Goal: Task Accomplishment & Management: Use online tool/utility

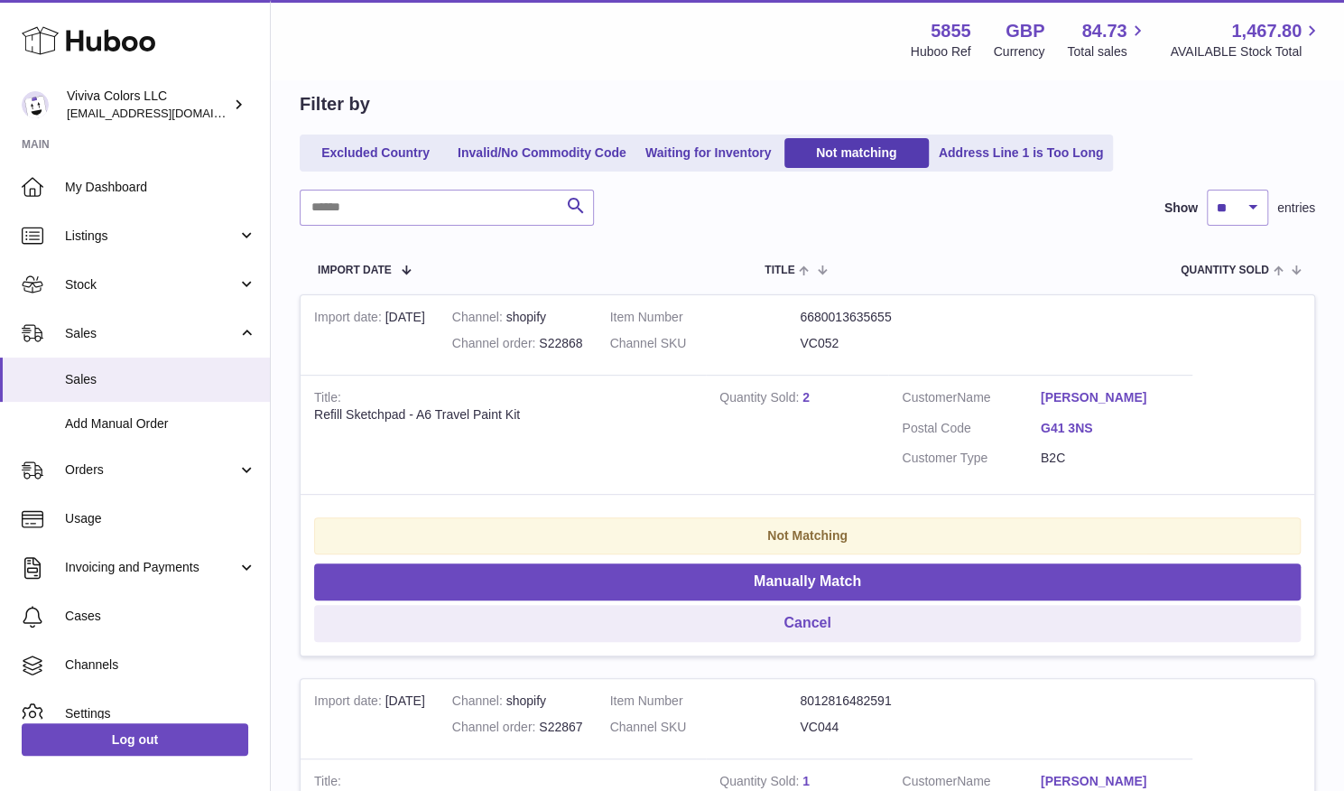
scroll to position [165, 0]
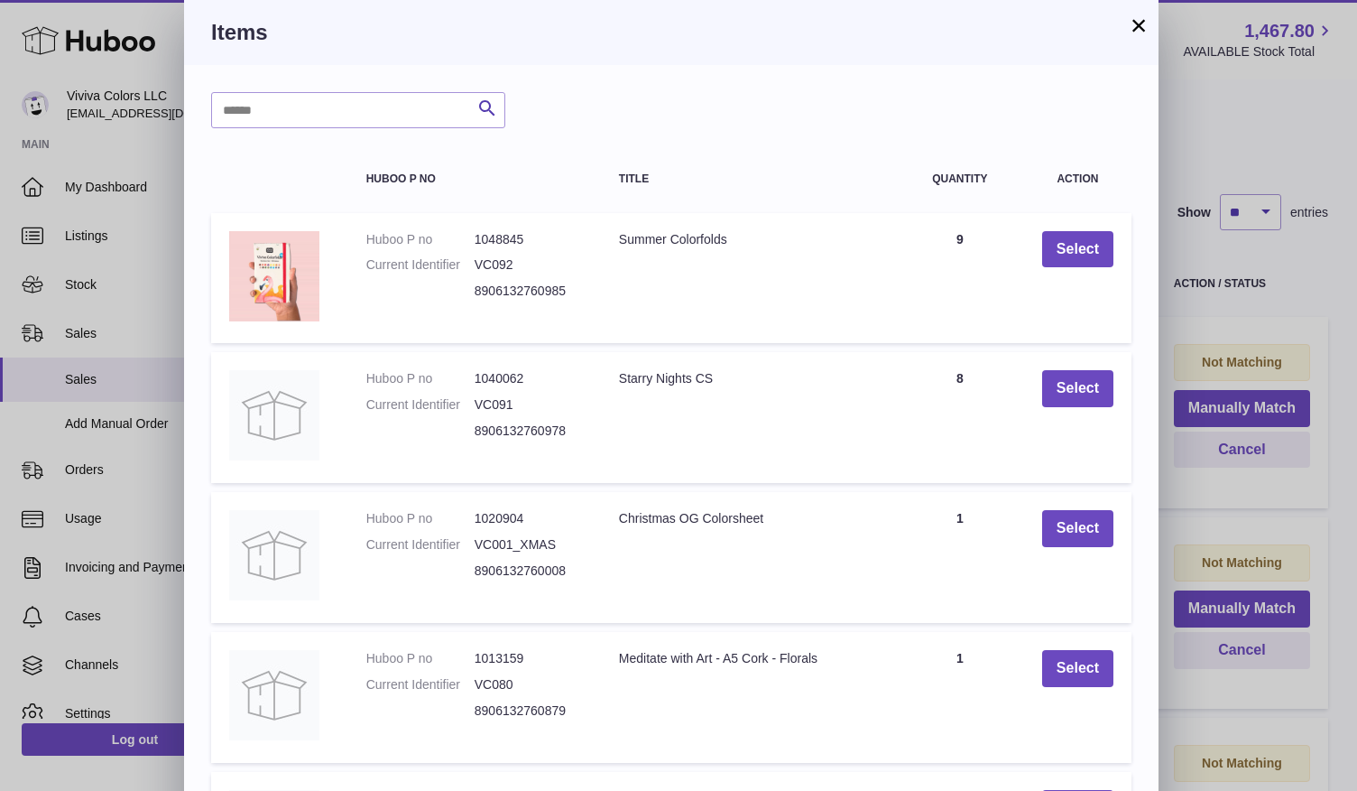
click at [1138, 32] on button "×" at bounding box center [1139, 25] width 22 height 22
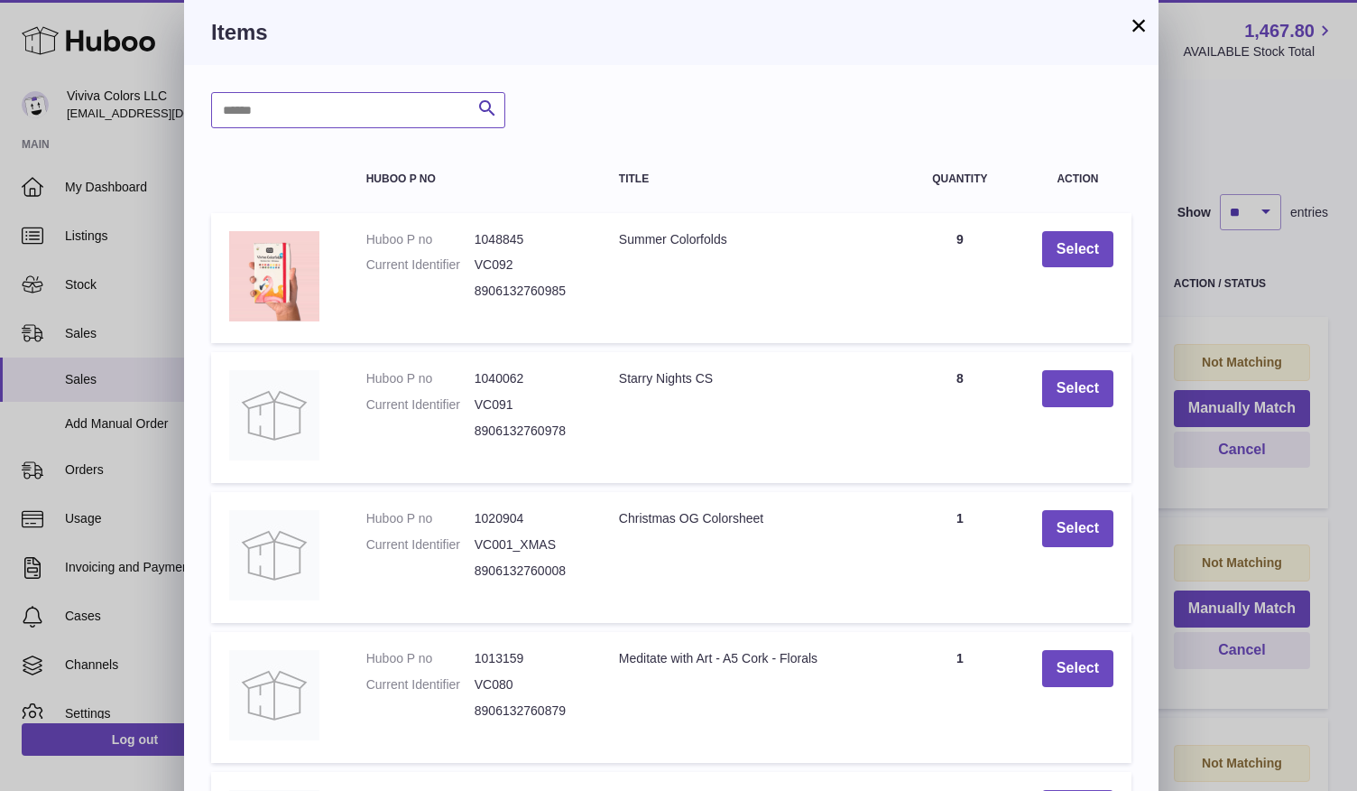
click at [313, 120] on input "text" at bounding box center [358, 110] width 294 height 36
type input "****"
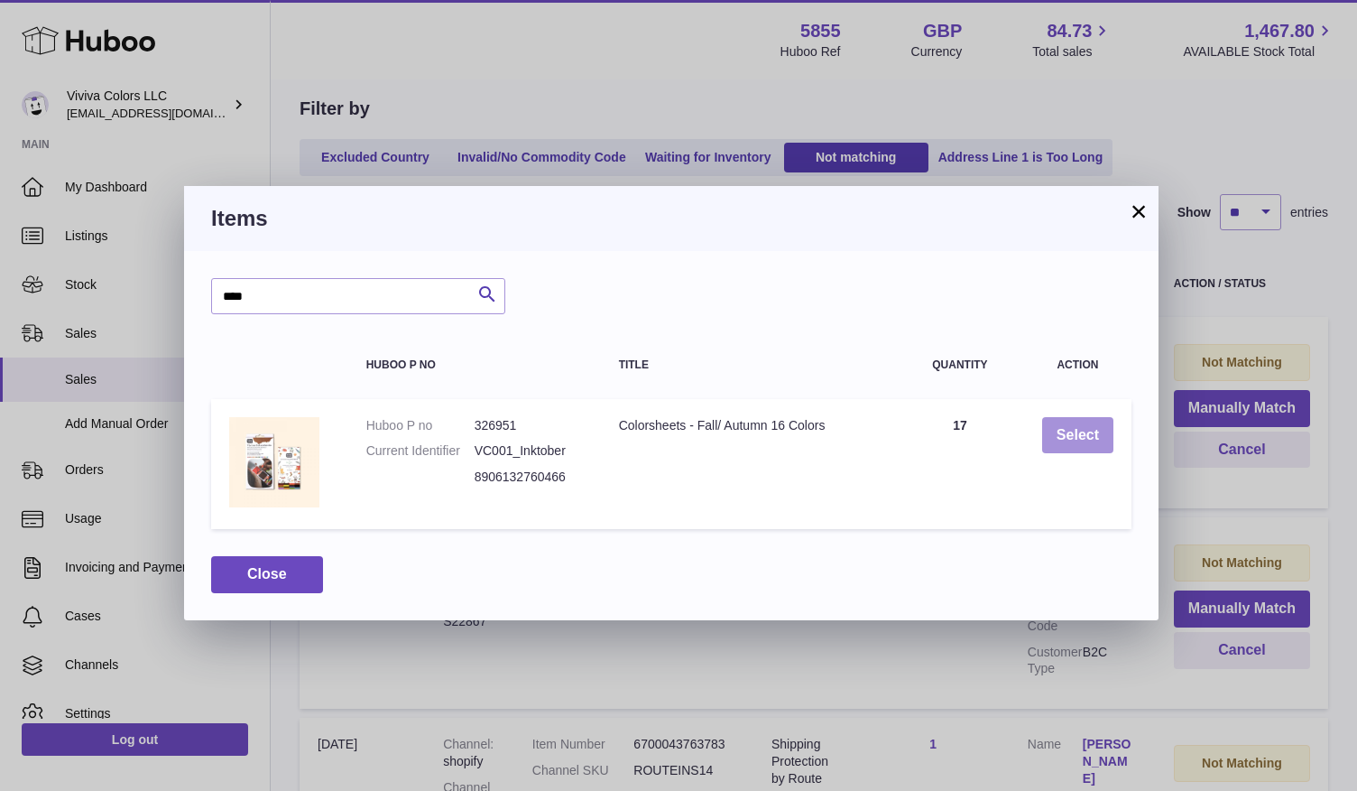
click at [1072, 441] on button "Select" at bounding box center [1077, 435] width 71 height 37
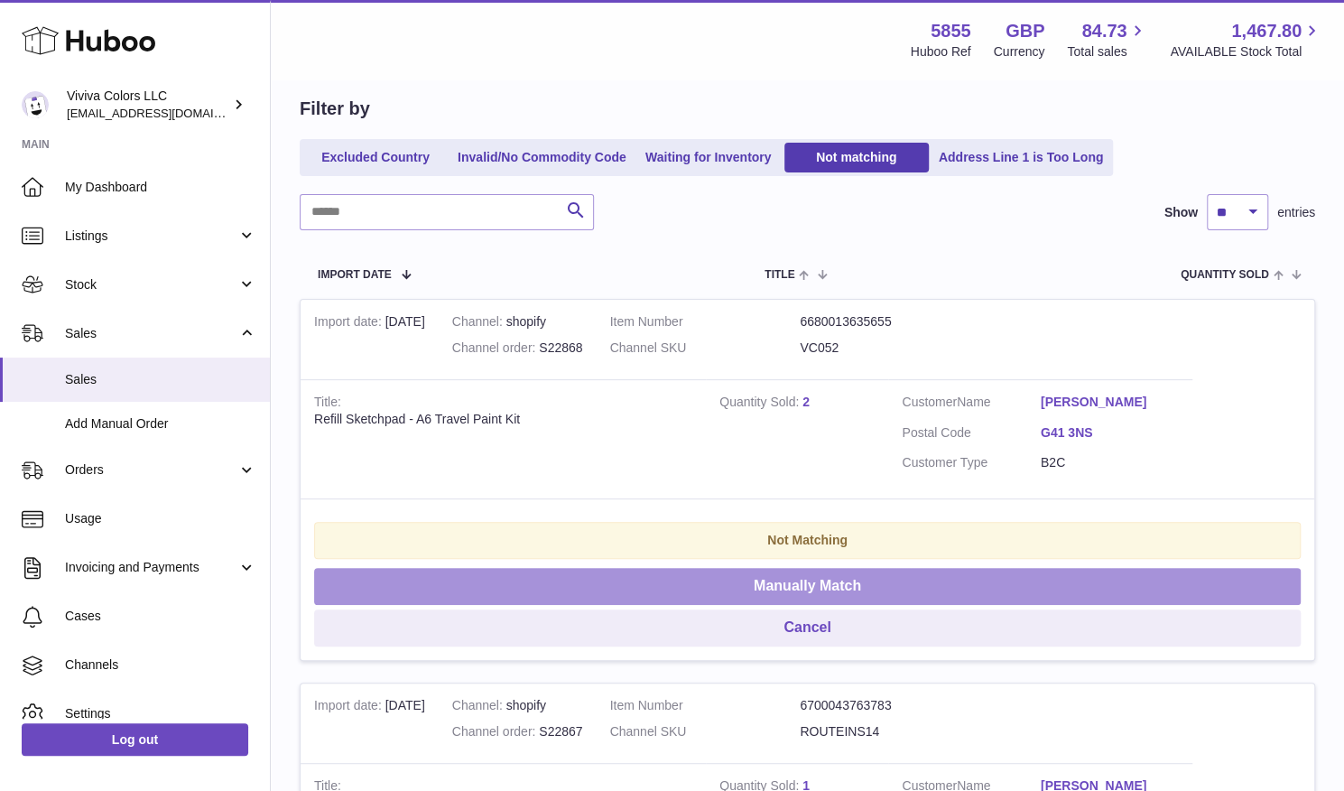
click at [1186, 568] on button "Manually Match" at bounding box center [807, 586] width 987 height 37
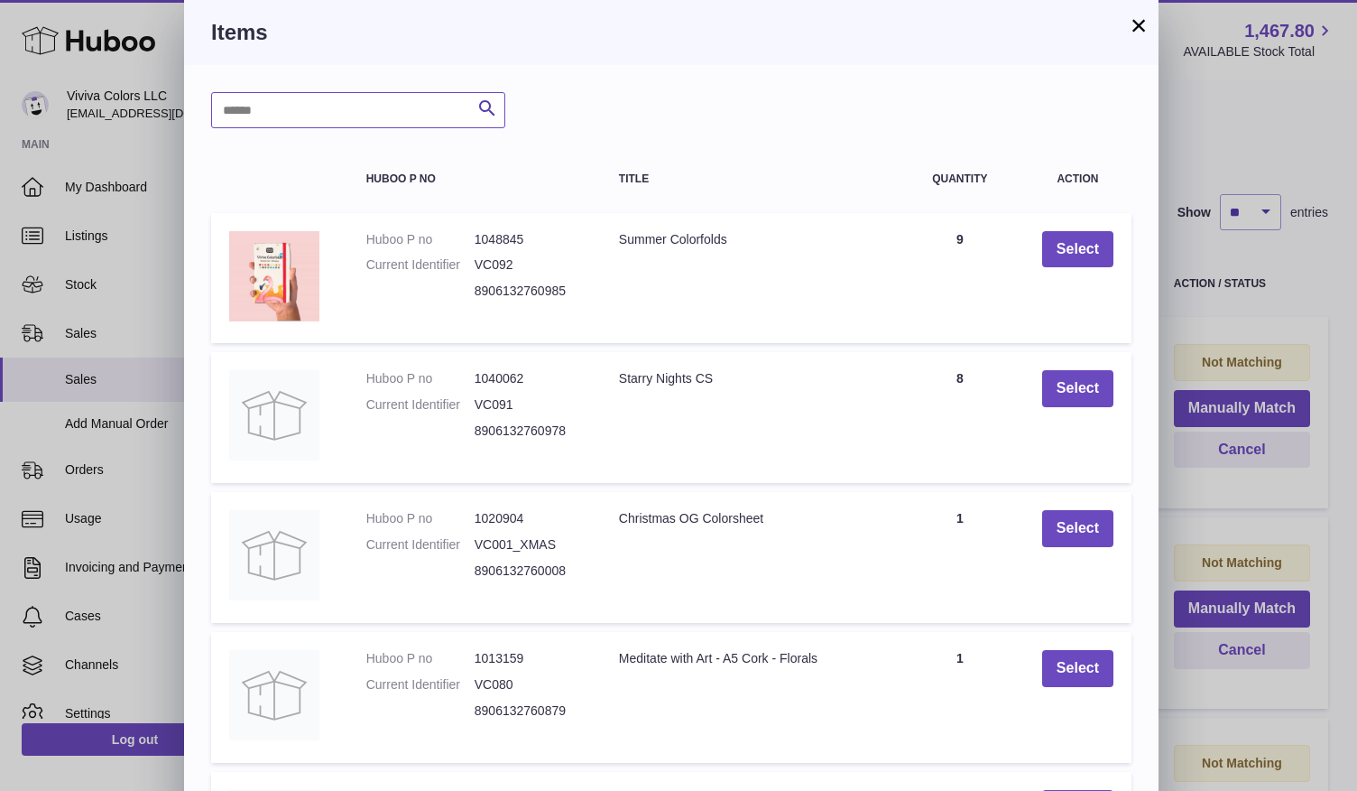
click at [340, 113] on input "text" at bounding box center [358, 110] width 294 height 36
type input "******"
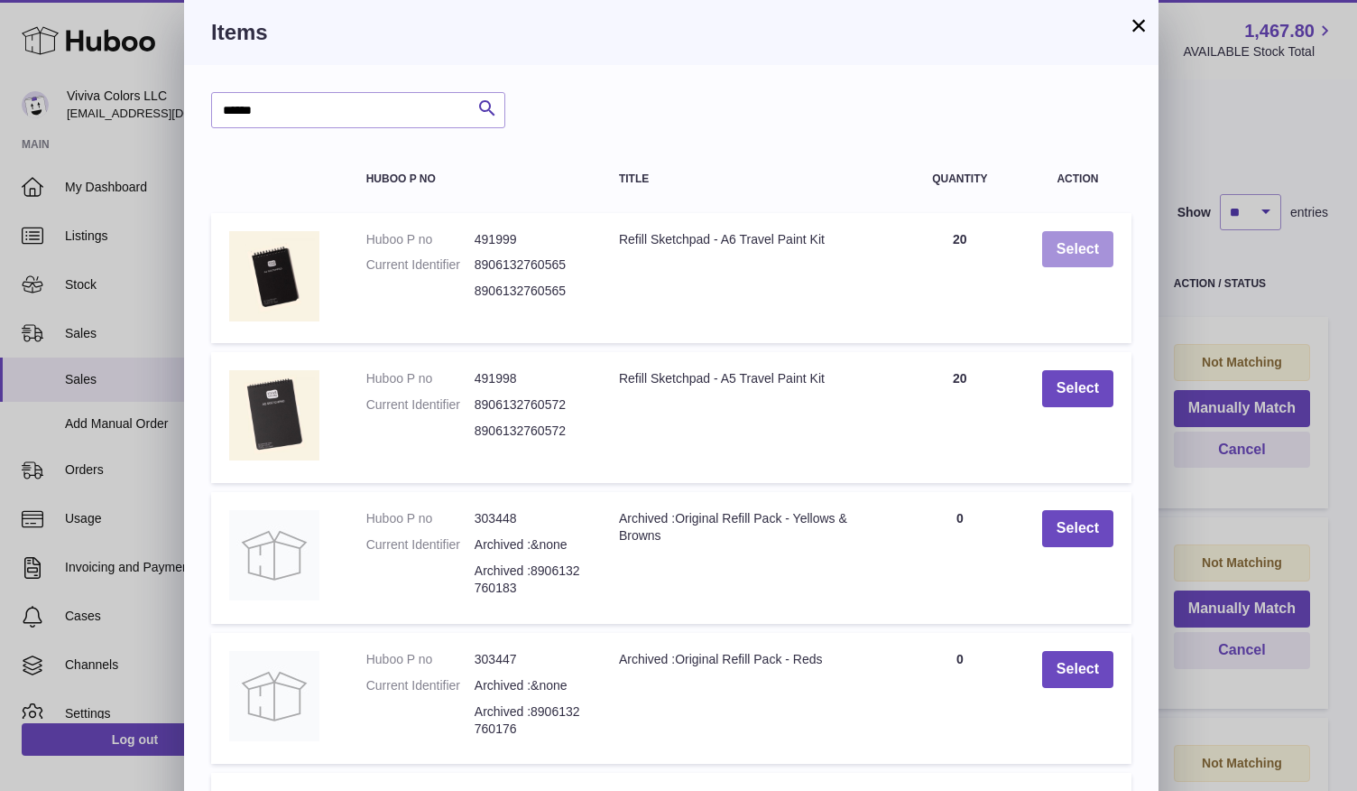
click at [1072, 255] on button "Select" at bounding box center [1077, 249] width 71 height 37
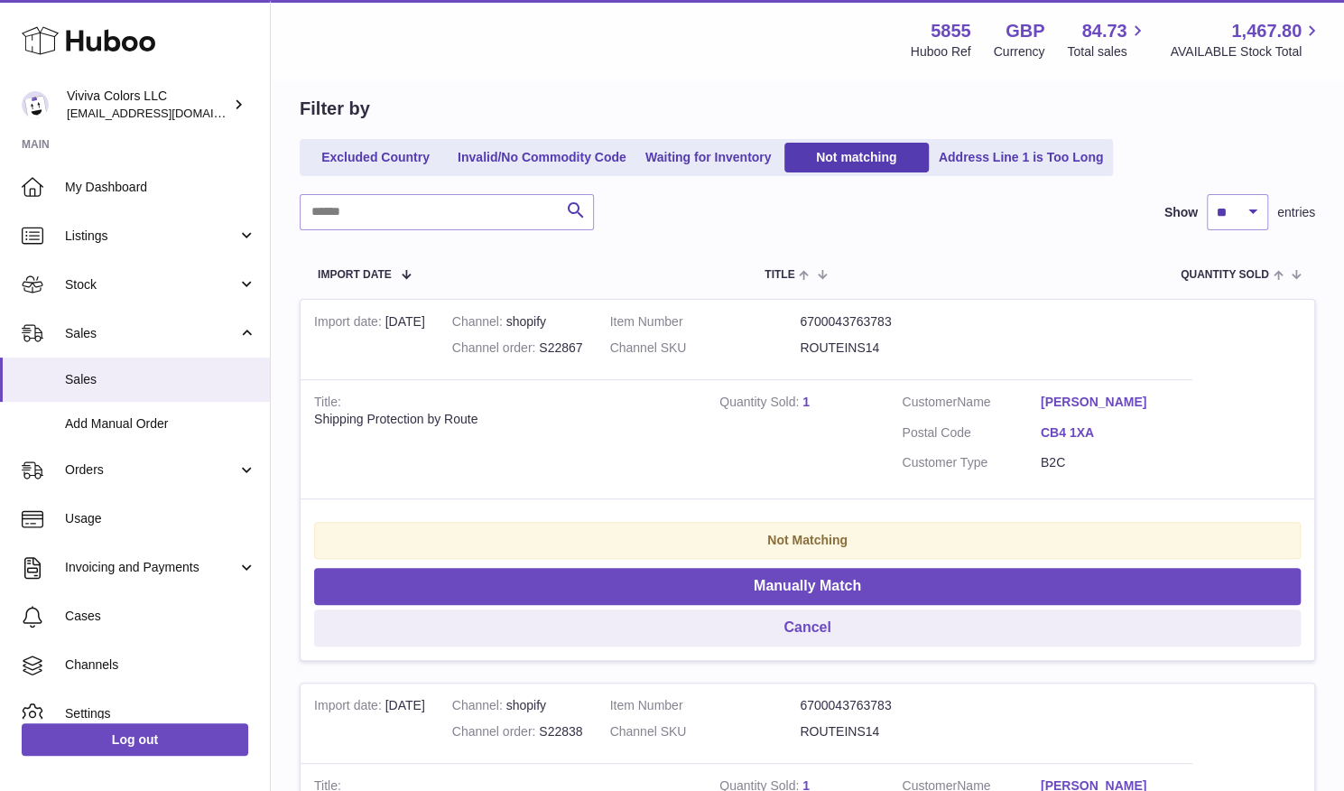
scroll to position [0, 0]
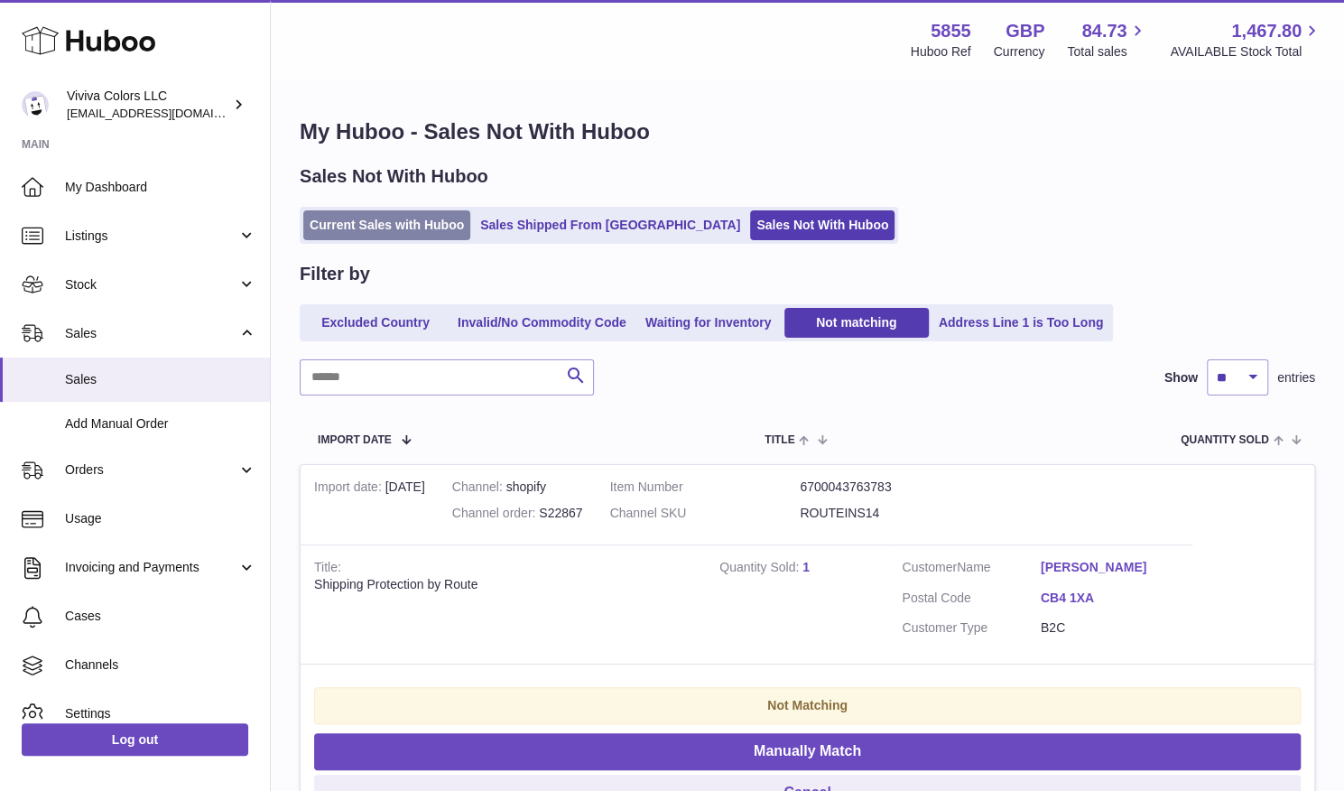
click at [392, 229] on link "Current Sales with Huboo" at bounding box center [386, 225] width 167 height 30
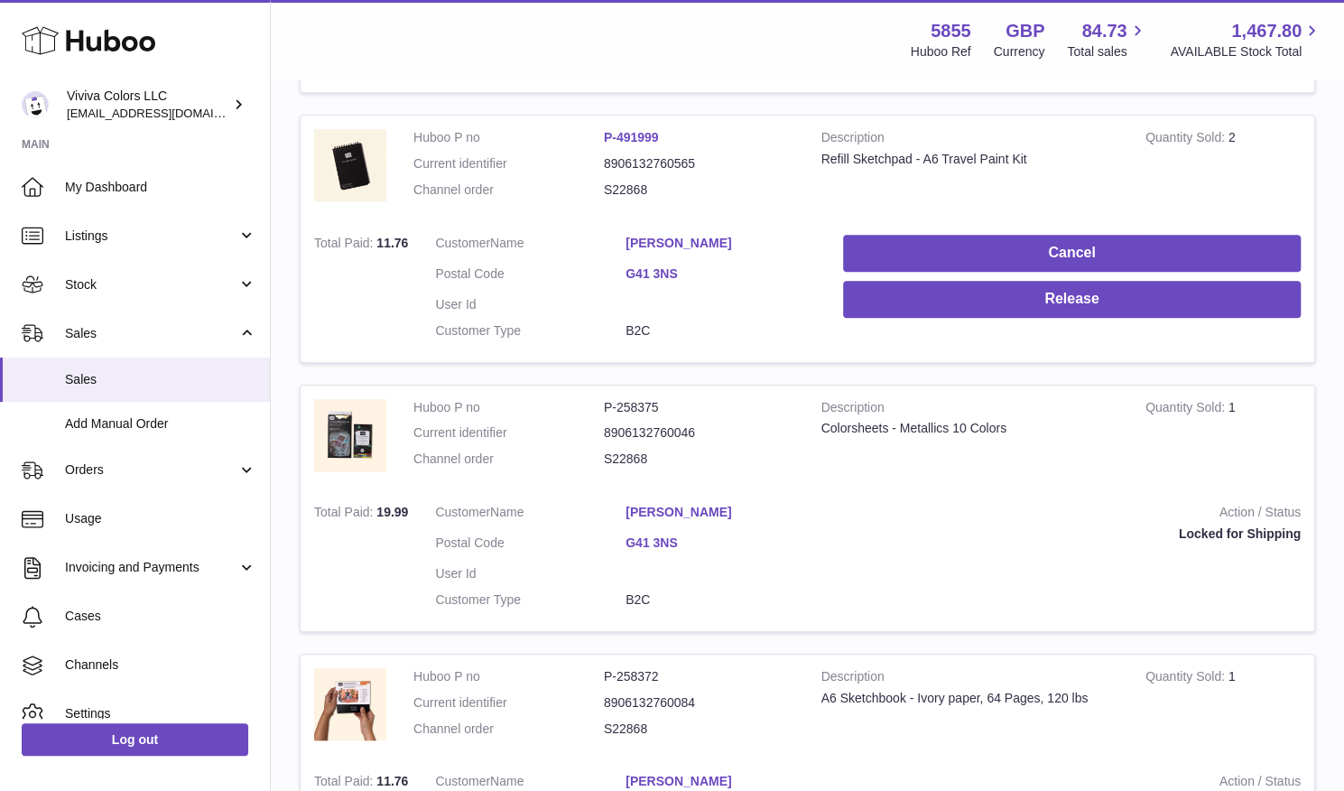
scroll to position [575, 0]
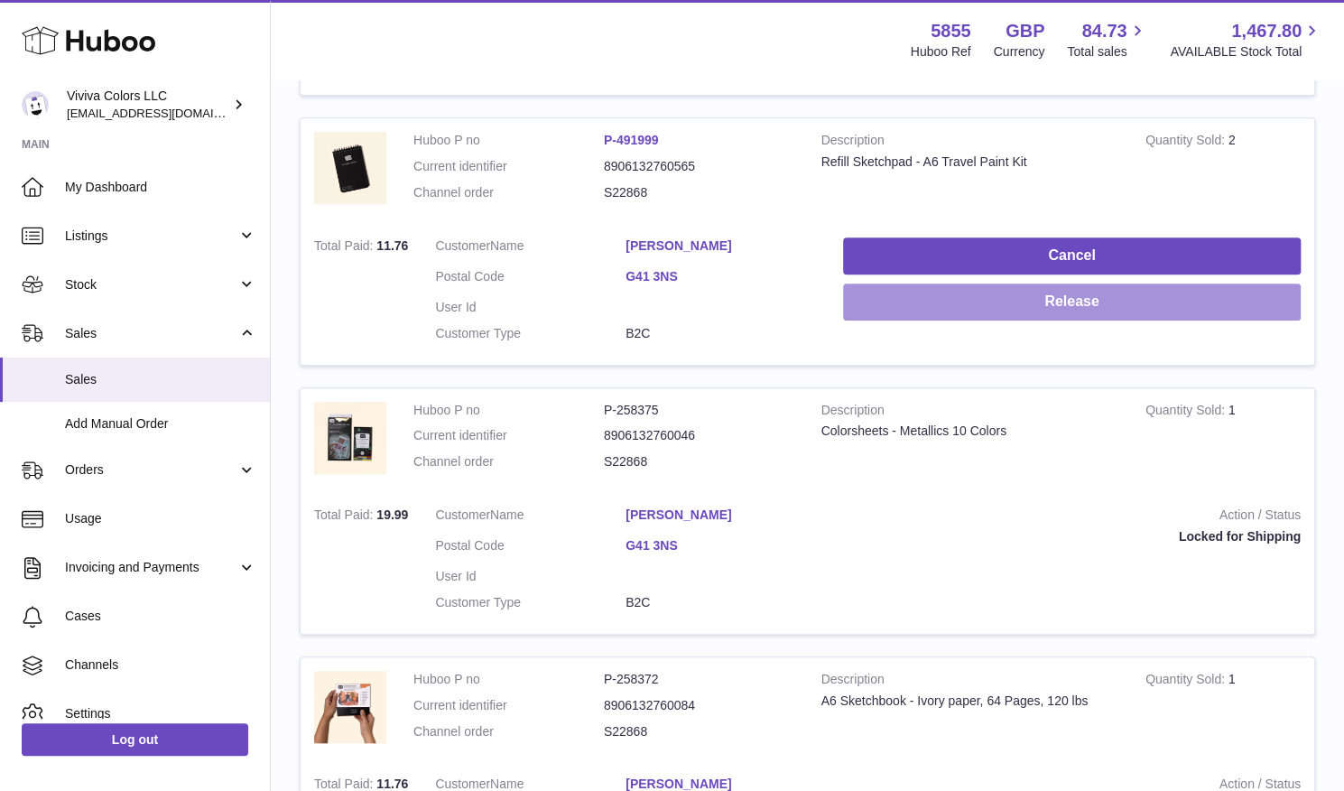
click at [1244, 283] on button "Release" at bounding box center [1072, 301] width 458 height 37
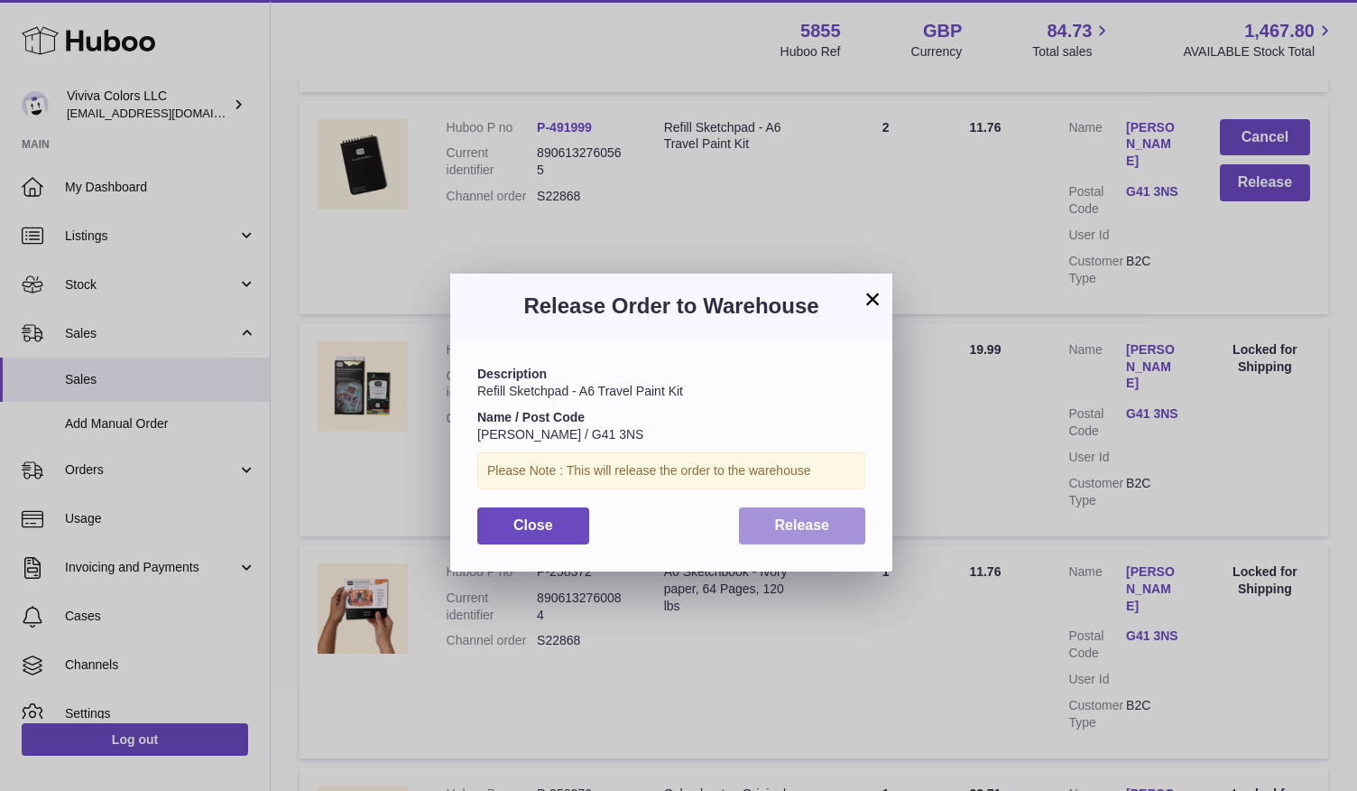
click at [796, 529] on span "Release" at bounding box center [802, 524] width 55 height 15
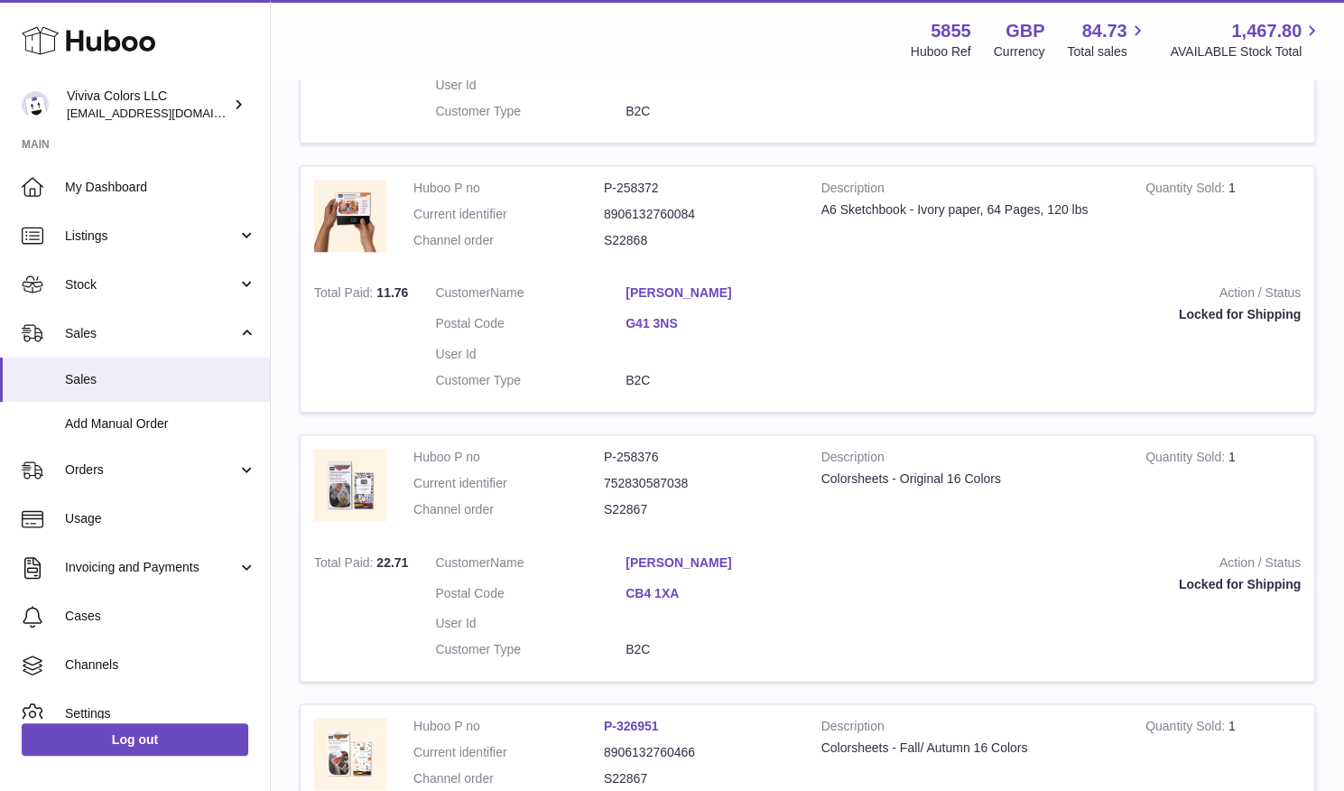
scroll to position [1068, 0]
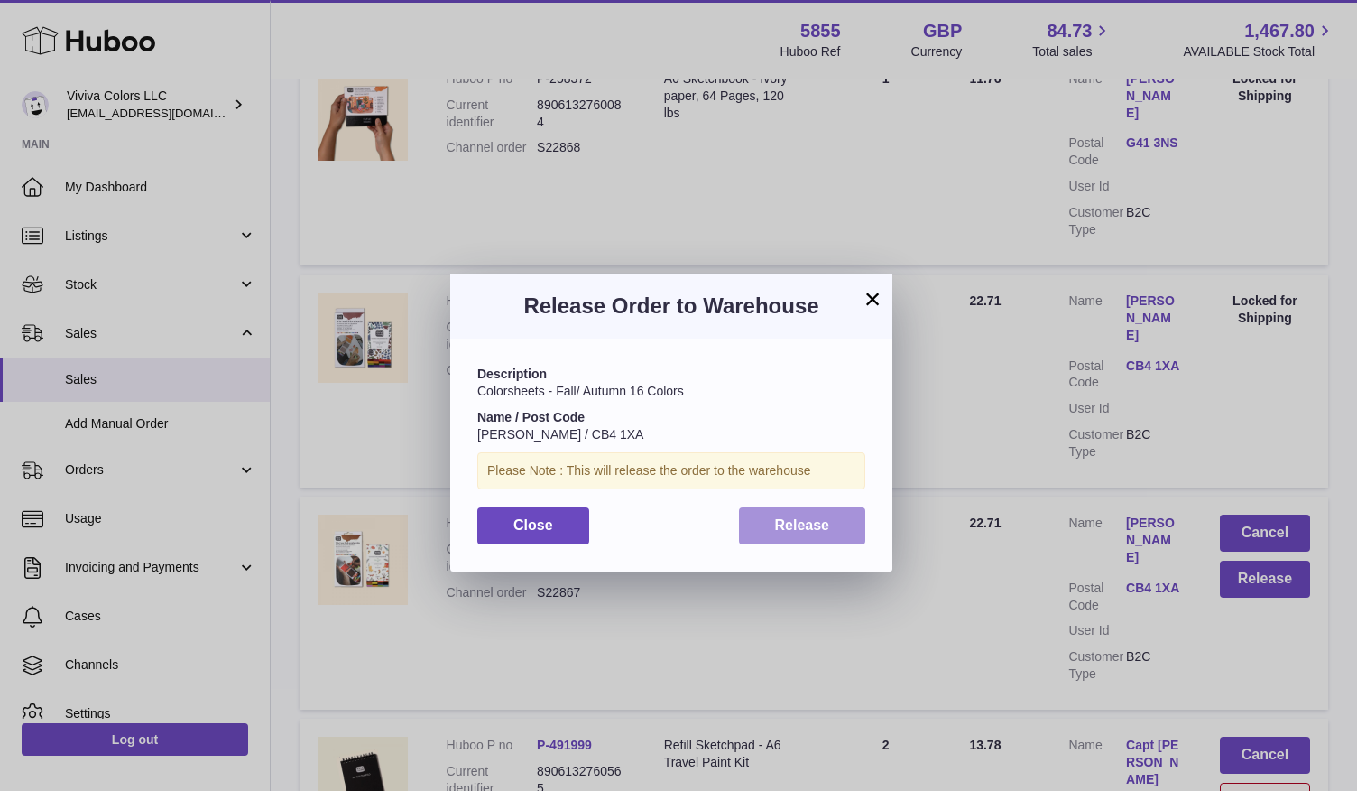
click at [832, 528] on button "Release" at bounding box center [802, 525] width 127 height 37
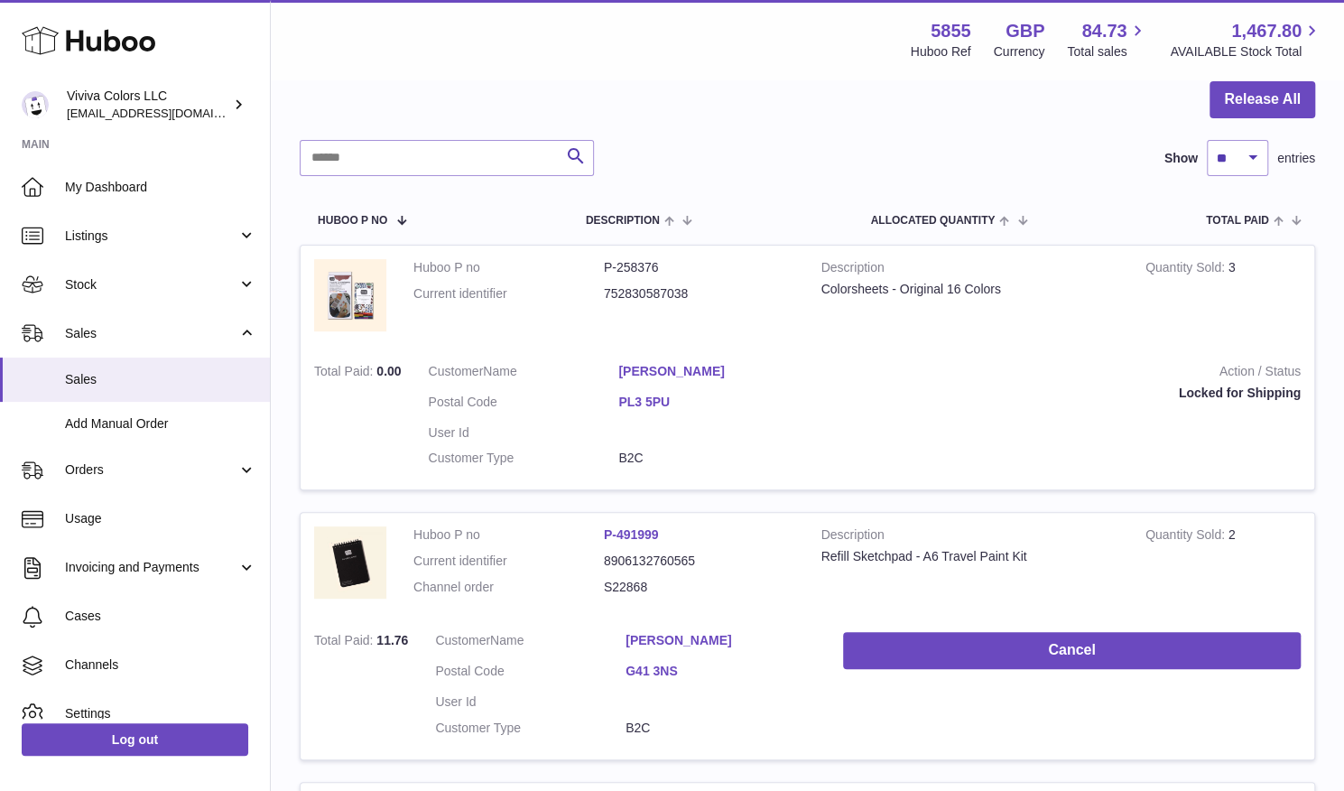
scroll to position [0, 0]
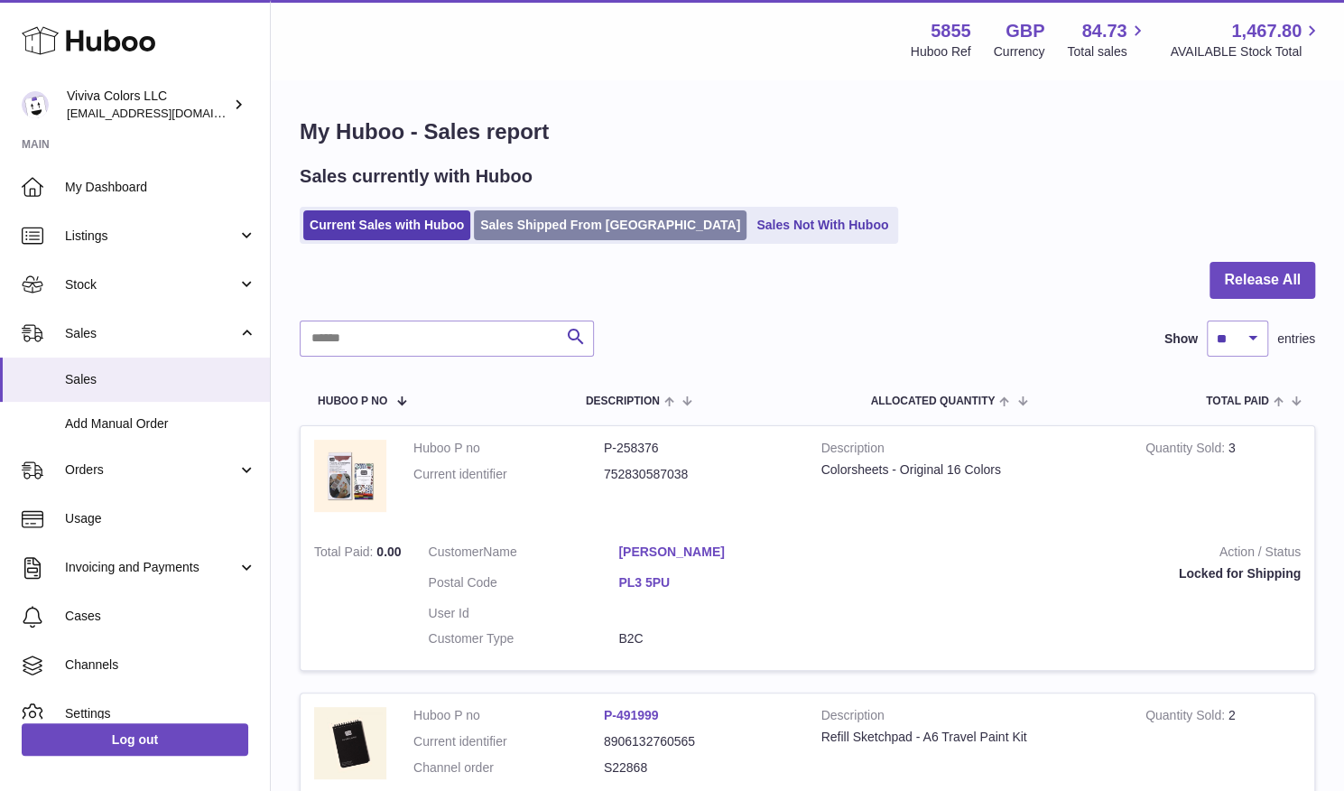
click at [566, 232] on link "Sales Shipped From [GEOGRAPHIC_DATA]" at bounding box center [610, 225] width 273 height 30
